Goal: Information Seeking & Learning: Learn about a topic

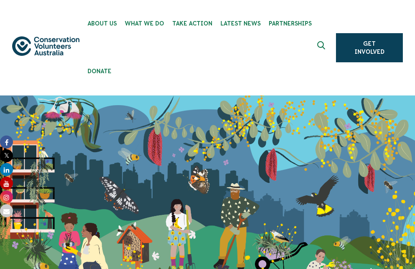
click at [321, 43] on icon "Expand search box" at bounding box center [322, 47] width 10 height 12
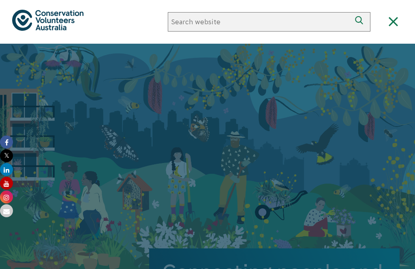
click at [326, 66] on div at bounding box center [207, 178] width 415 height 269
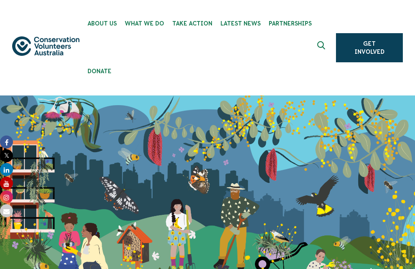
click at [321, 48] on icon "Expand search box" at bounding box center [322, 47] width 10 height 12
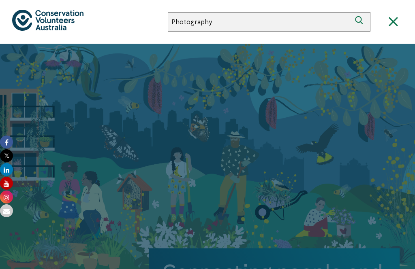
type input "Photography"
click at [360, 22] on button "Search" at bounding box center [360, 21] width 19 height 19
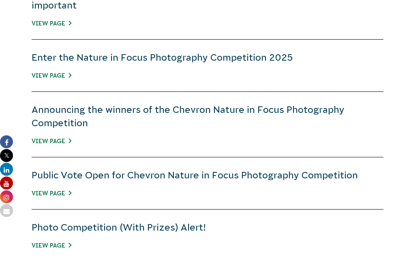
scroll to position [593, 0]
click at [332, 53] on h4 "Enter the Nature in Focus Photography Competition 2025" at bounding box center [207, 57] width 351 height 13
click at [320, 55] on h4 "Enter the Nature in Focus Photography Competition 2025" at bounding box center [207, 57] width 351 height 13
click at [283, 68] on div "Enter the Nature in Focus Photography Competition 2025 View Page" at bounding box center [207, 66] width 351 height 52
click at [63, 75] on link "View Page" at bounding box center [52, 75] width 40 height 6
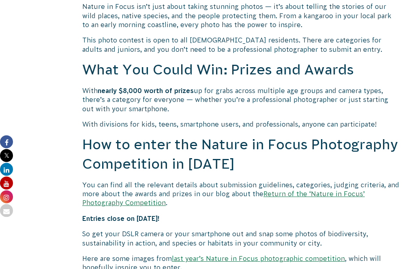
scroll to position [635, 0]
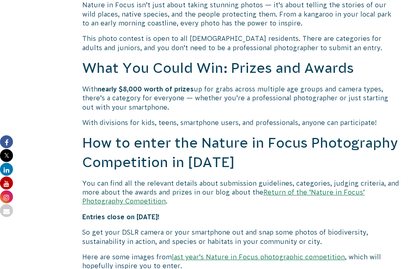
click at [350, 254] on p "Here are some images from last year’s Nature in Focus photographic competition …" at bounding box center [240, 262] width 317 height 18
click at [327, 254] on link "last year’s Nature in Focus photographic competition" at bounding box center [258, 257] width 173 height 7
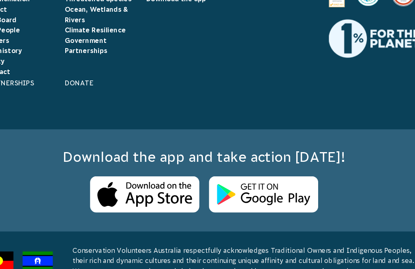
scroll to position [6206, 0]
